Goal: Transaction & Acquisition: Purchase product/service

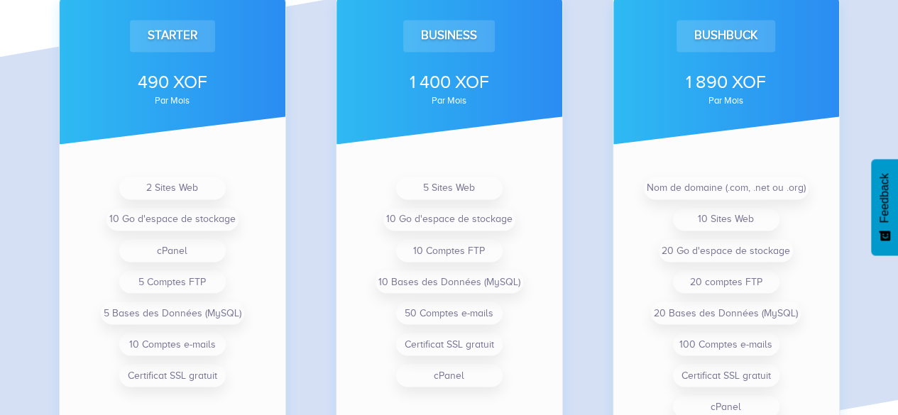
scroll to position [1043, 0]
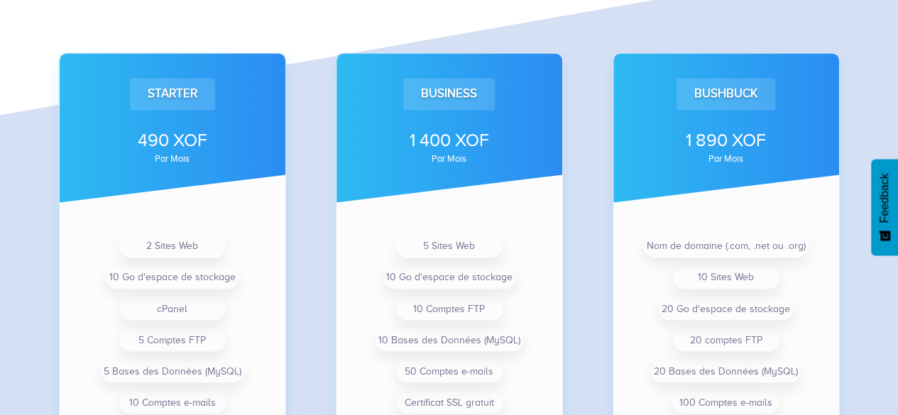
click at [574, 70] on div "Business 1 400 XOF par mois 5 Sites Web 10 Go d'espace de stockage 10 Comptes F…" at bounding box center [449, 272] width 277 height 553
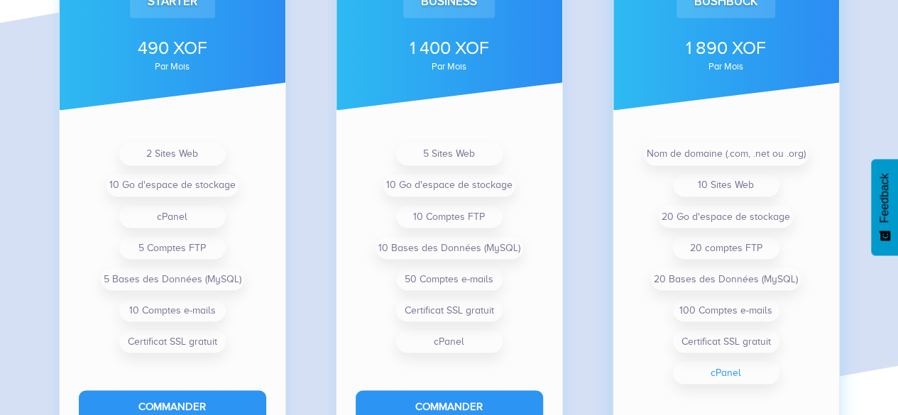
scroll to position [1256, 0]
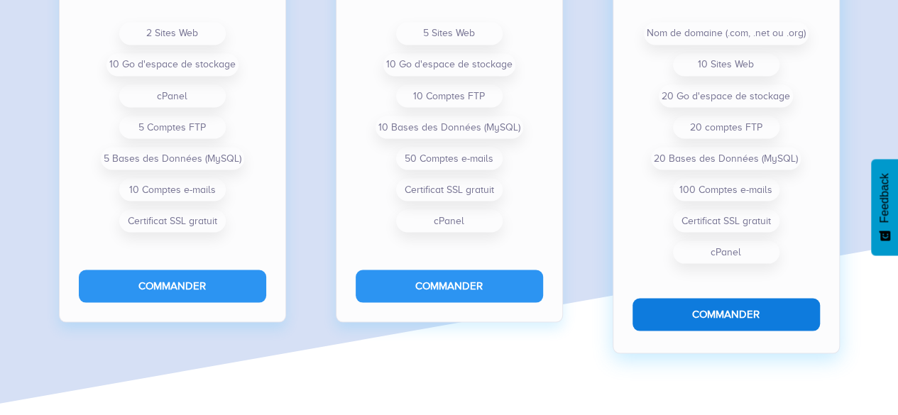
click at [697, 309] on button "Commander" at bounding box center [726, 314] width 187 height 32
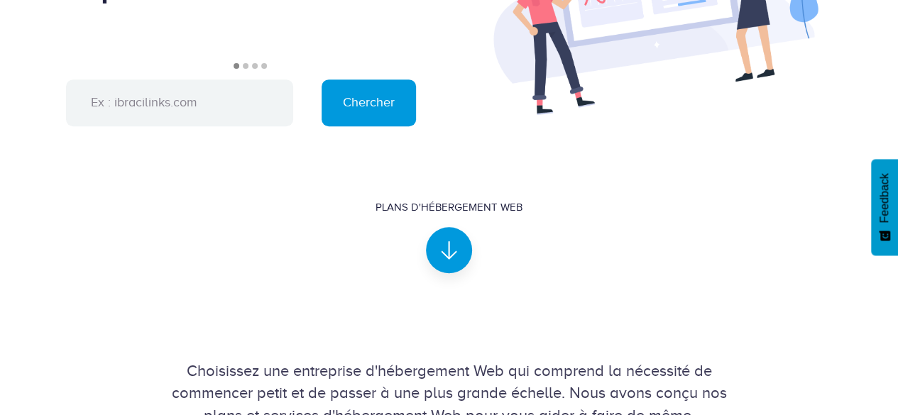
scroll to position [0, 0]
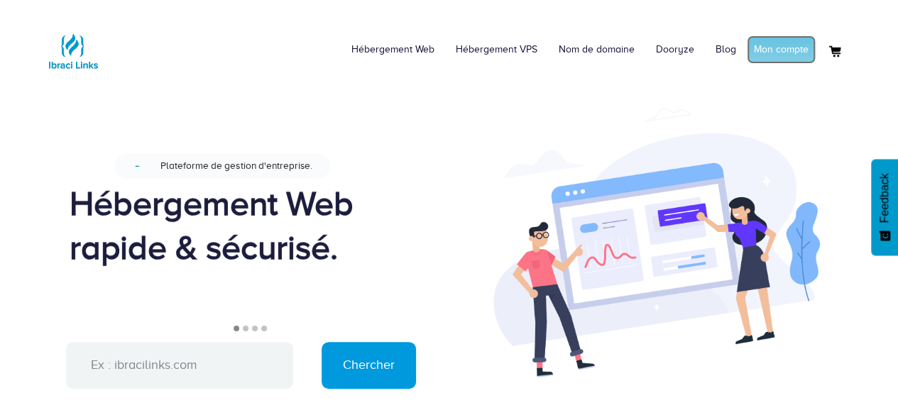
click at [785, 56] on link "Mon compte" at bounding box center [781, 50] width 69 height 28
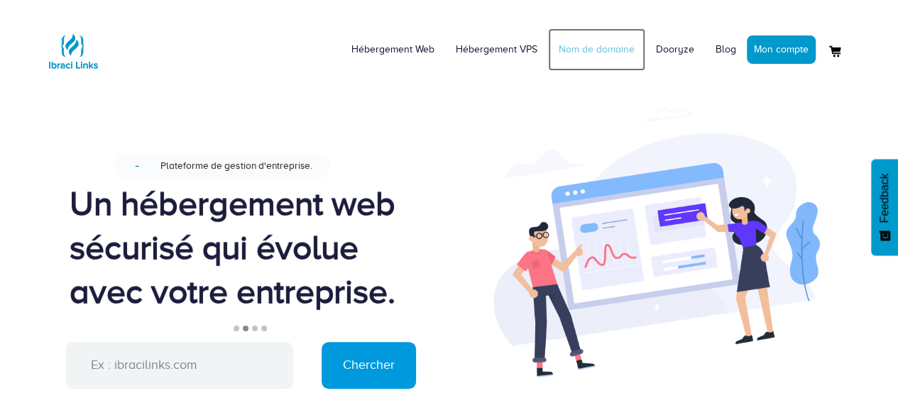
click at [586, 52] on link "Nom de domaine" at bounding box center [596, 49] width 97 height 43
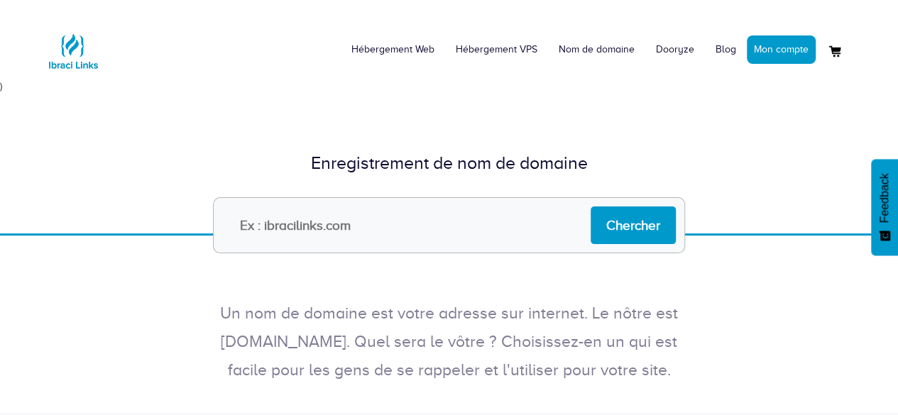
click at [415, 241] on input "text" at bounding box center [449, 225] width 472 height 56
click at [312, 227] on input "text" at bounding box center [449, 225] width 472 height 56
click at [446, 234] on input "text" at bounding box center [449, 225] width 472 height 56
type input "onyxmedix.com"
click at [591, 207] on input "Chercher" at bounding box center [633, 226] width 85 height 38
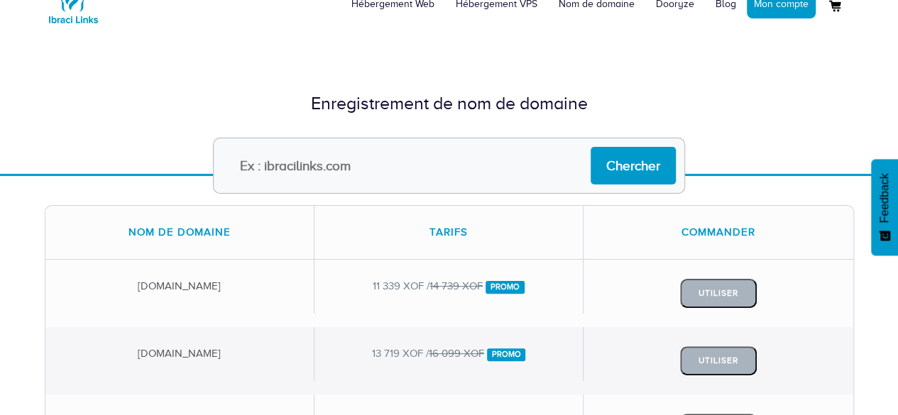
scroll to position [71, 0]
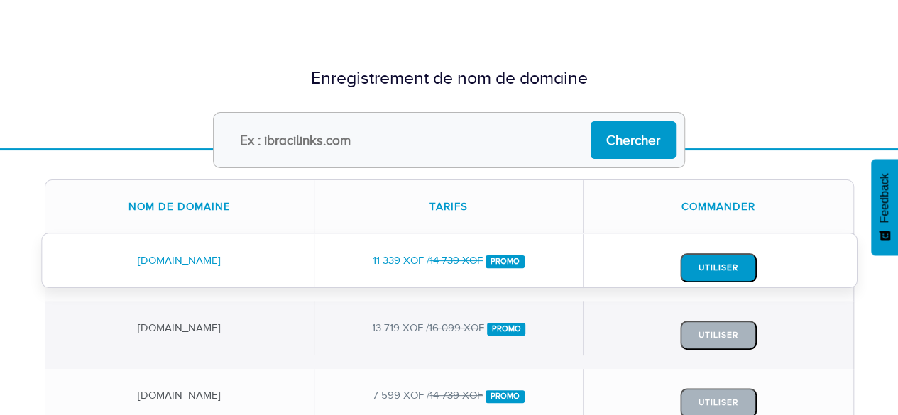
click at [703, 273] on button "Utiliser" at bounding box center [718, 268] width 77 height 29
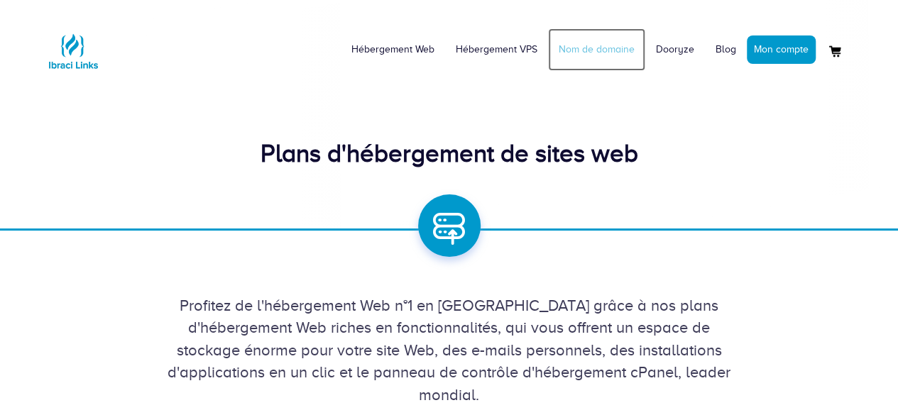
click at [602, 51] on link "Nom de domaine" at bounding box center [596, 49] width 97 height 43
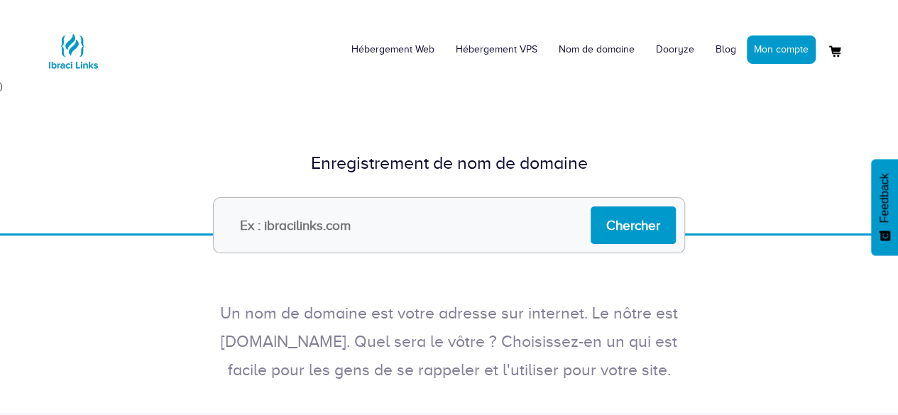
click at [281, 224] on input "text" at bounding box center [449, 225] width 472 height 56
type input "onyxmedix.com"
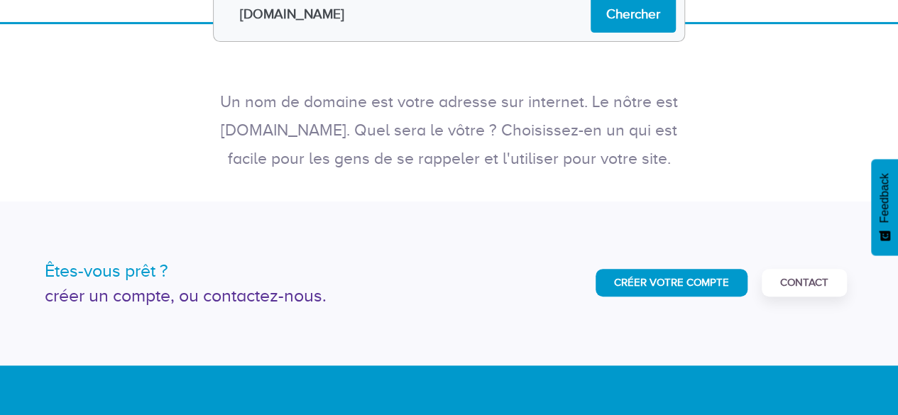
scroll to position [36, 0]
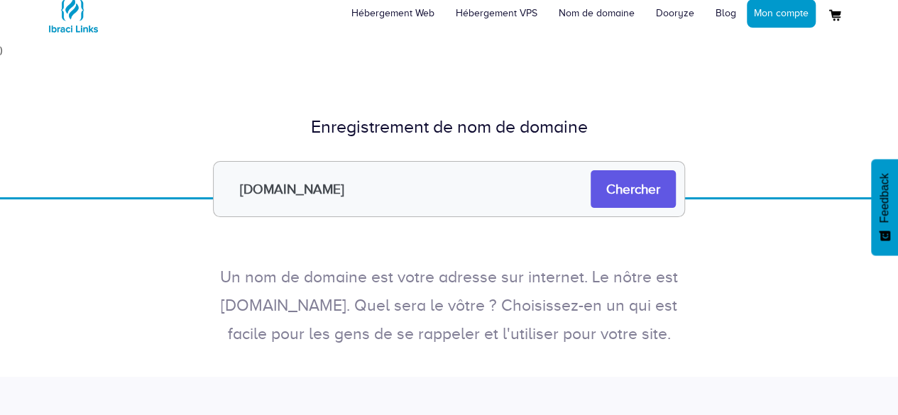
click at [622, 195] on input "Chercher" at bounding box center [633, 189] width 85 height 38
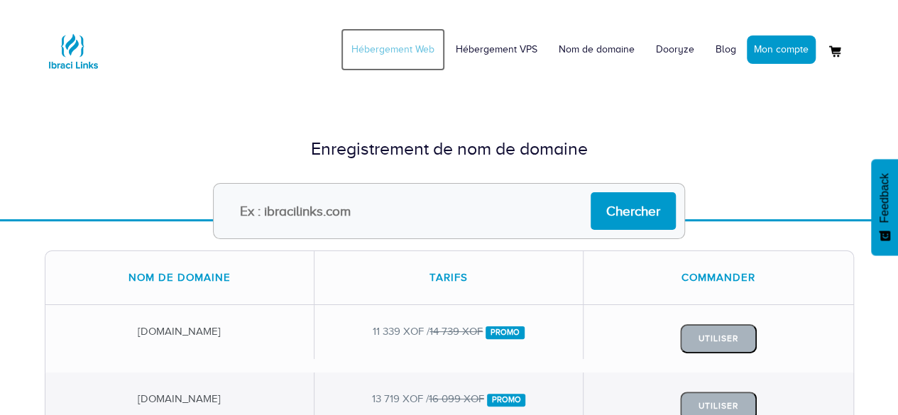
click at [393, 46] on link "Hébergement Web" at bounding box center [393, 49] width 104 height 43
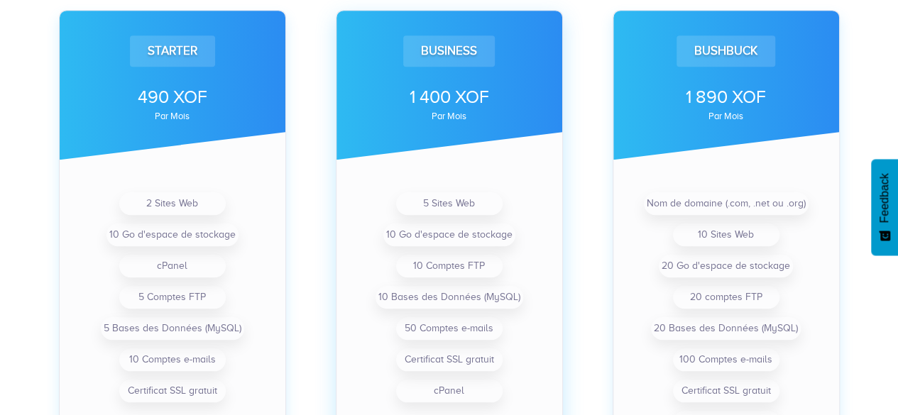
scroll to position [568, 0]
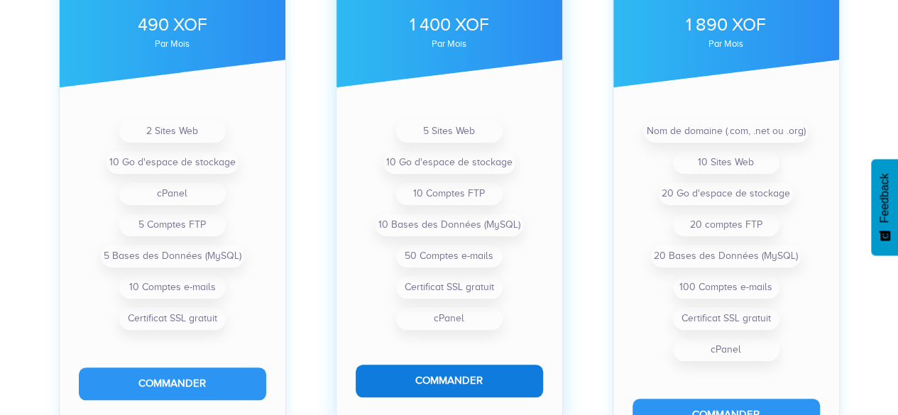
click at [401, 377] on button "Commander" at bounding box center [449, 381] width 187 height 32
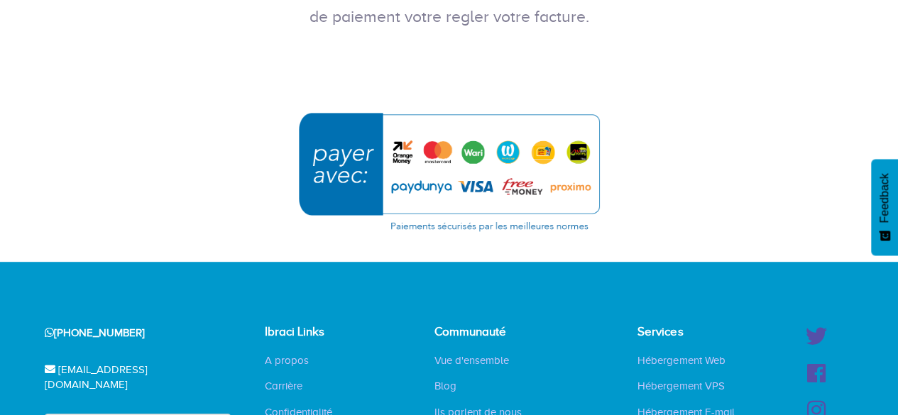
scroll to position [284, 0]
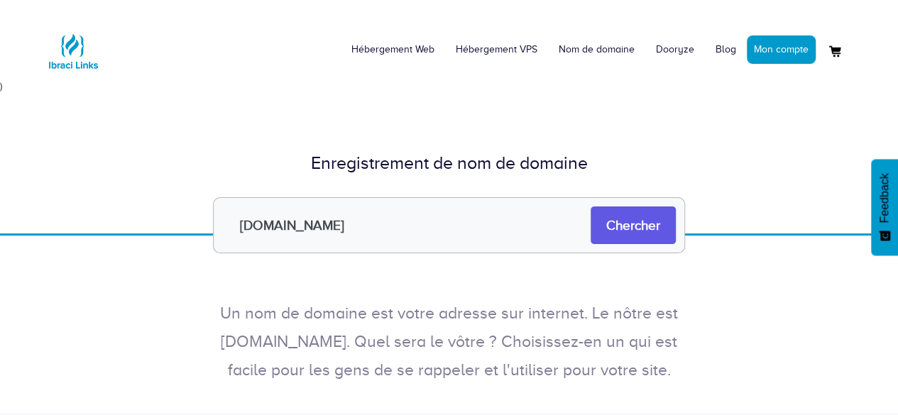
click at [630, 241] on input "Chercher" at bounding box center [633, 226] width 85 height 38
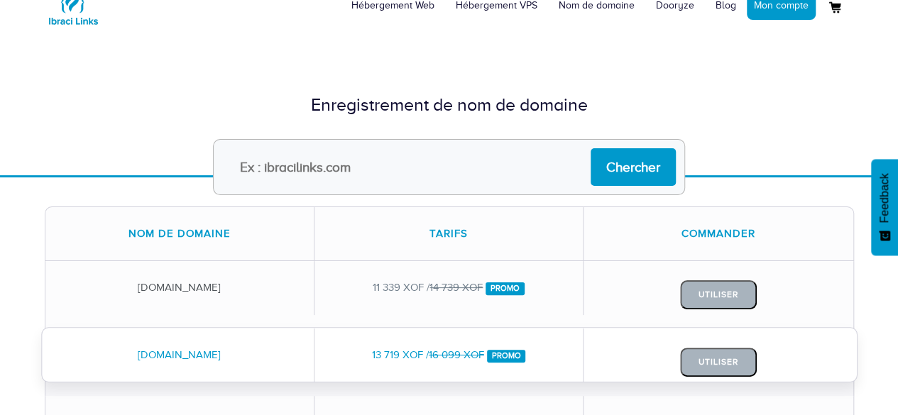
scroll to position [71, 0]
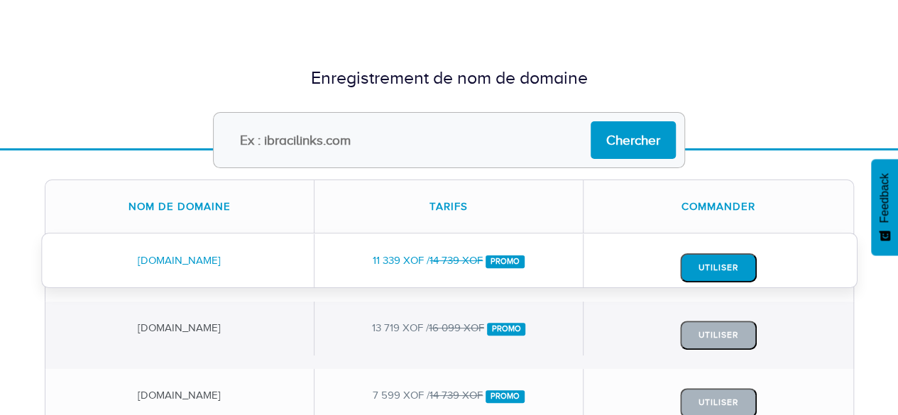
click at [717, 273] on button "Utiliser" at bounding box center [718, 268] width 77 height 29
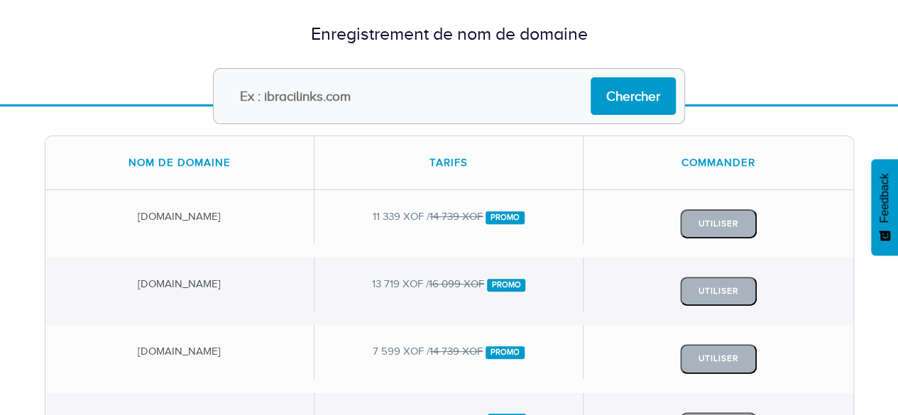
scroll to position [142, 0]
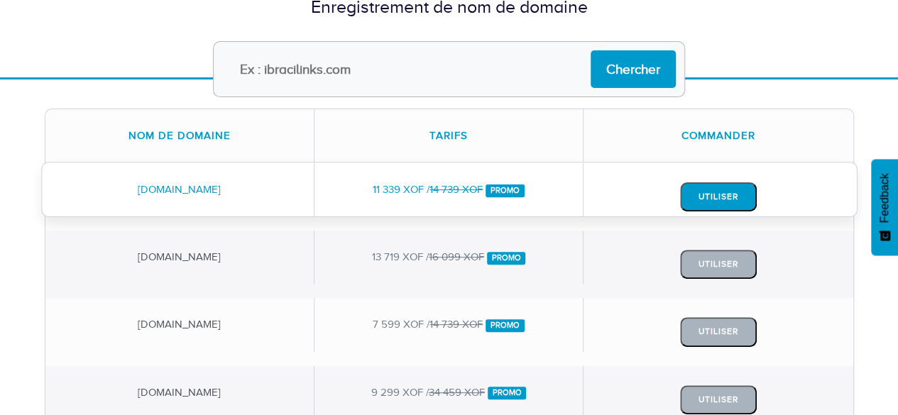
click at [723, 201] on button "Utiliser" at bounding box center [718, 197] width 77 height 29
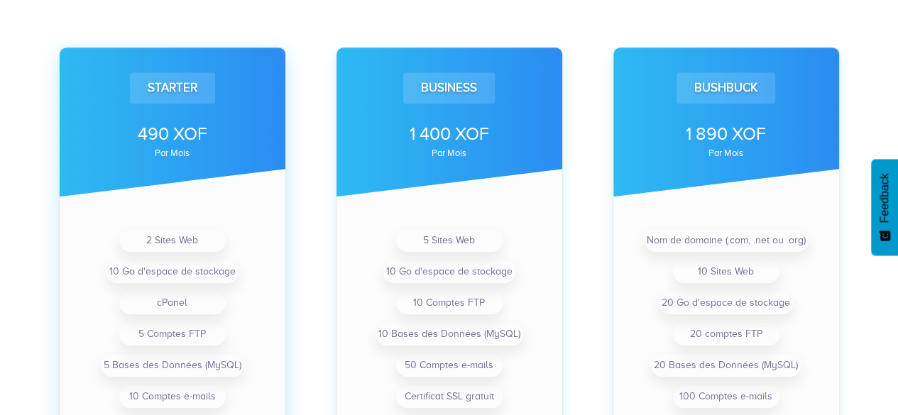
scroll to position [458, 0]
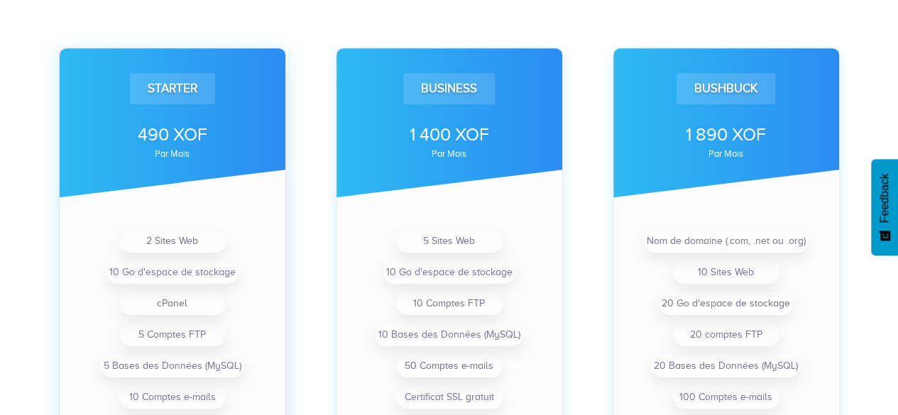
click at [140, 132] on div "490 XOF" at bounding box center [172, 135] width 187 height 26
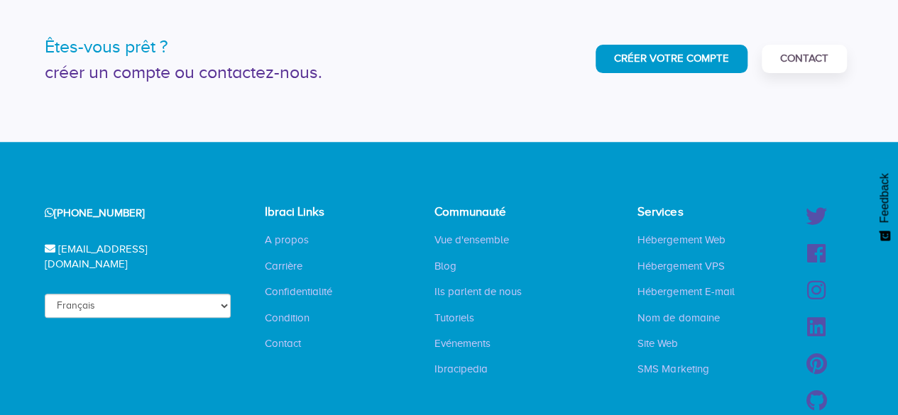
scroll to position [3039, 0]
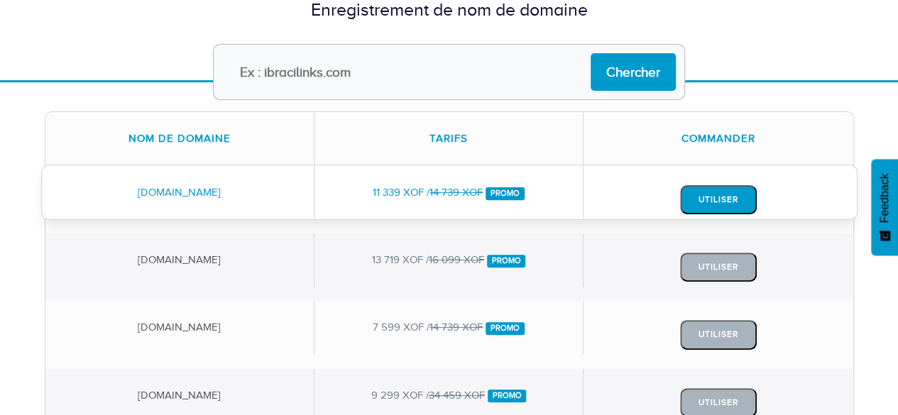
scroll to position [139, 0]
click at [716, 197] on button "Utiliser" at bounding box center [718, 199] width 77 height 29
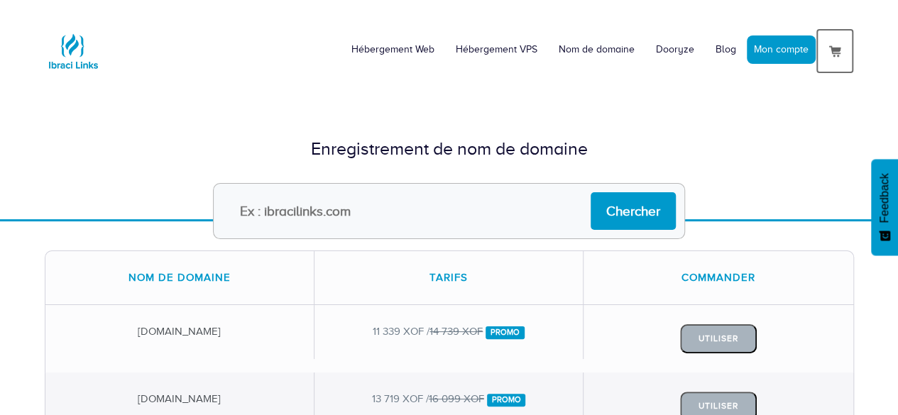
click at [835, 48] on img at bounding box center [835, 51] width 17 height 17
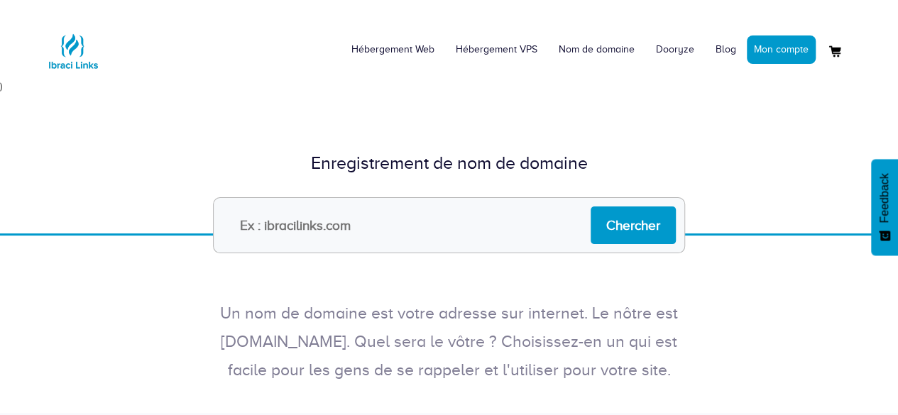
click at [351, 246] on input "text" at bounding box center [449, 225] width 472 height 56
type input "[DOMAIN_NAME]"
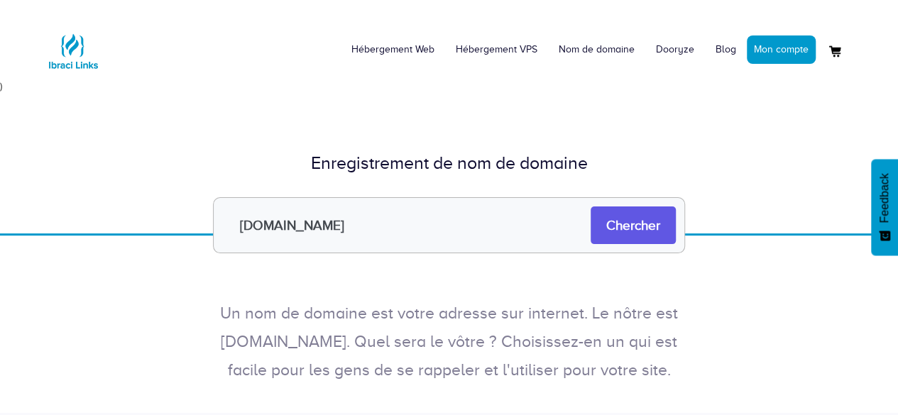
click at [631, 238] on input "Chercher" at bounding box center [633, 226] width 85 height 38
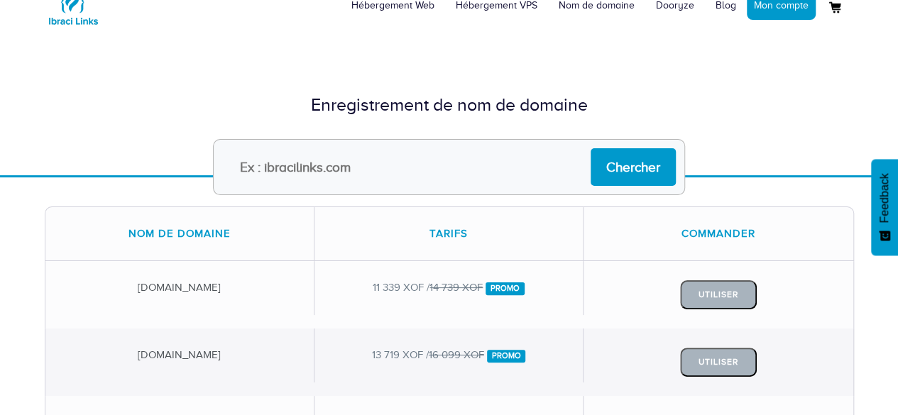
scroll to position [71, 0]
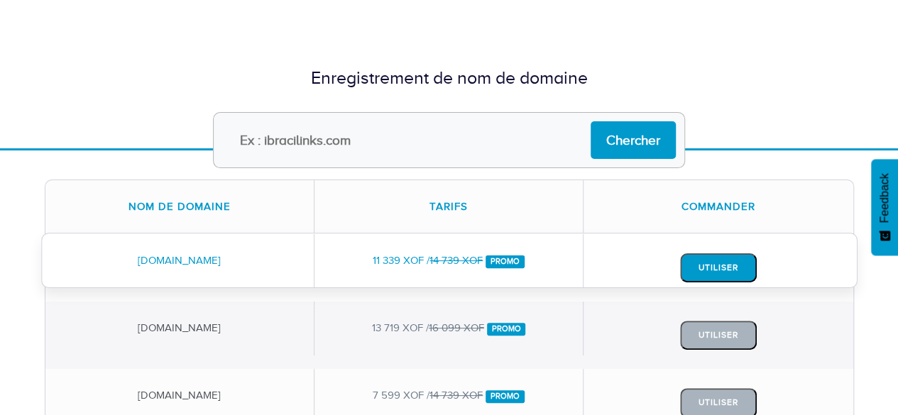
click at [729, 263] on button "Utiliser" at bounding box center [718, 268] width 77 height 29
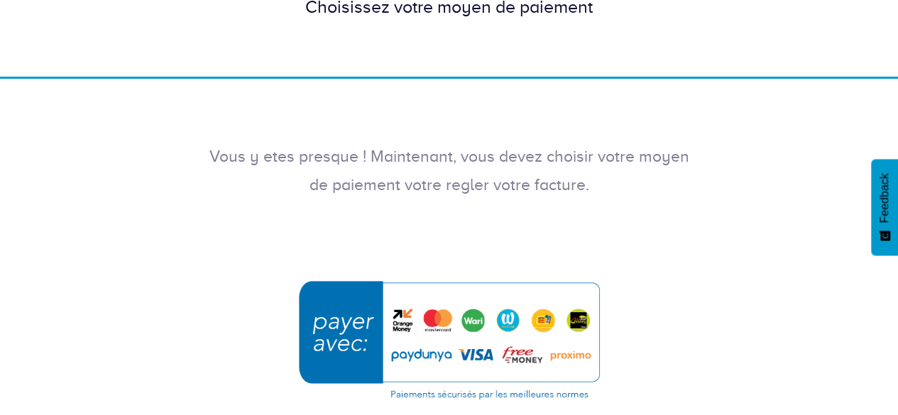
scroll to position [142, 0]
click at [12, 149] on div "Vous y etes presque ! Maintenant, vous devez choisir votre moyen de paiement vo…" at bounding box center [449, 153] width 898 height 149
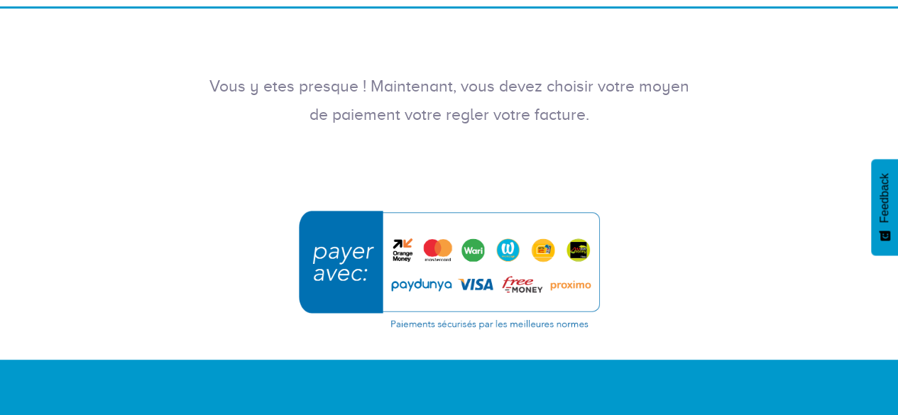
scroll to position [284, 0]
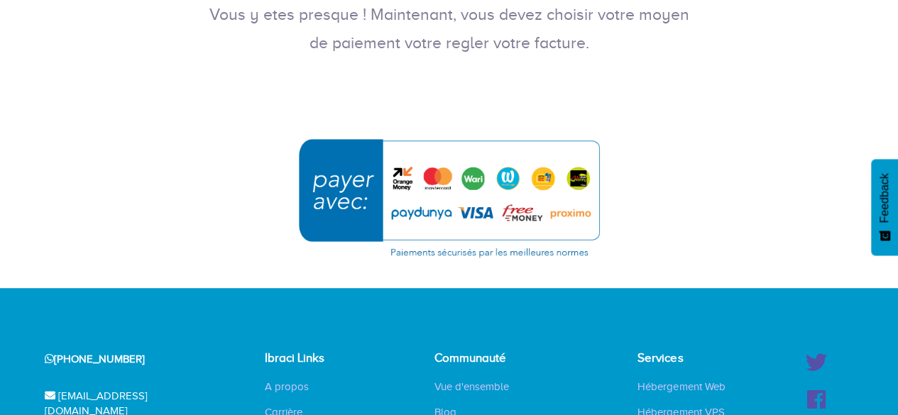
click at [416, 205] on img "submit" at bounding box center [450, 198] width 320 height 138
